Goal: Information Seeking & Learning: Learn about a topic

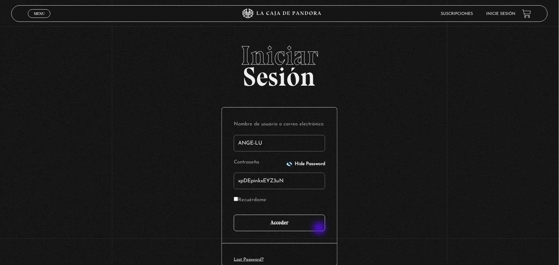
click at [320, 229] on input "Acceder" at bounding box center [279, 223] width 91 height 17
click at [292, 224] on input "Acceder" at bounding box center [279, 223] width 91 height 17
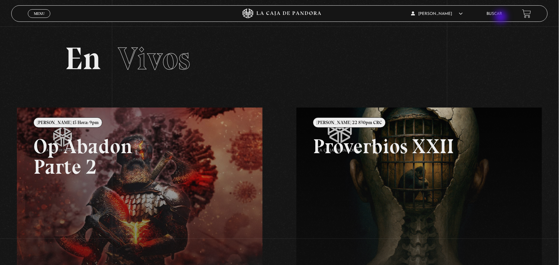
click at [501, 18] on li "Buscar" at bounding box center [494, 14] width 16 height 10
click at [501, 14] on link "Buscar" at bounding box center [494, 14] width 16 height 4
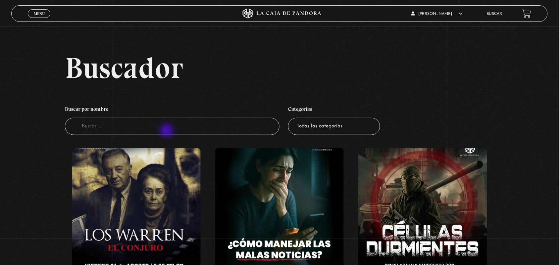
click at [167, 131] on input "Buscador" at bounding box center [172, 127] width 214 height 18
type input "guerra"
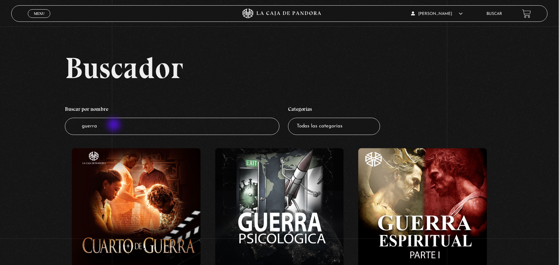
click at [114, 124] on input "guerra" at bounding box center [172, 127] width 214 height 18
type input "g"
type input "angel"
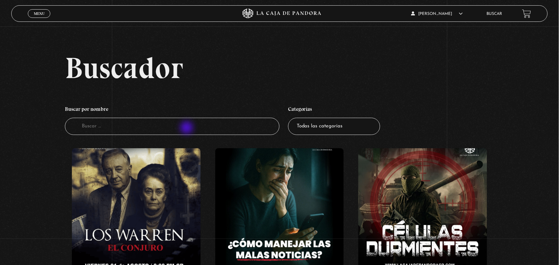
click at [187, 128] on input "Buscador" at bounding box center [172, 127] width 214 height 18
type input "angeles"
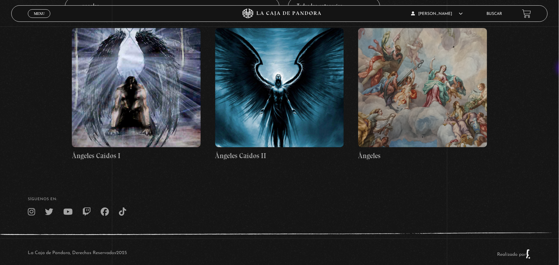
scroll to position [131, 0]
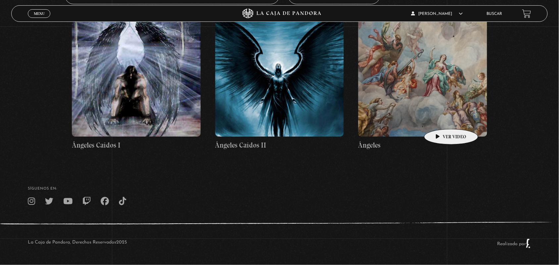
click at [440, 119] on figure at bounding box center [422, 77] width 129 height 119
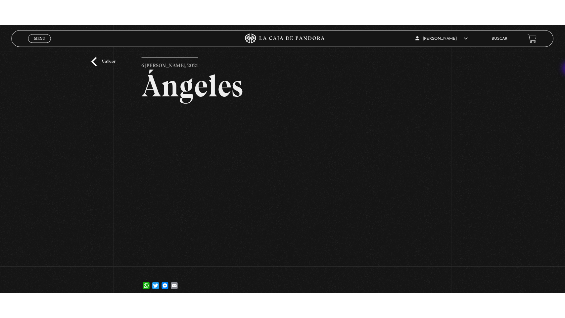
scroll to position [22, 0]
